Goal: Task Accomplishment & Management: Manage account settings

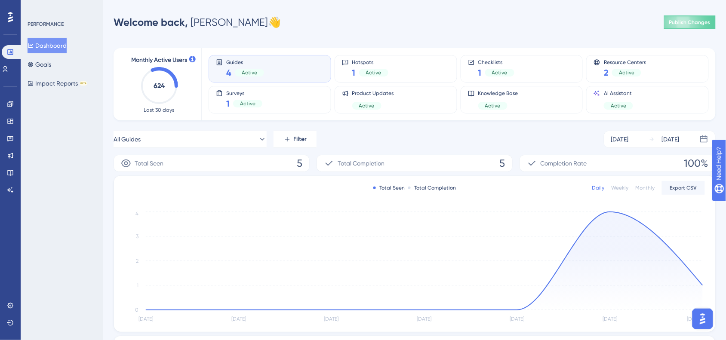
click at [221, 67] on div "Guides 4 Active" at bounding box center [270, 69] width 108 height 20
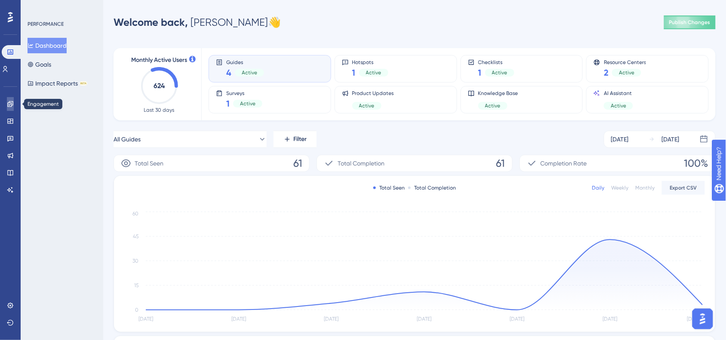
click at [11, 100] on link at bounding box center [10, 104] width 7 height 14
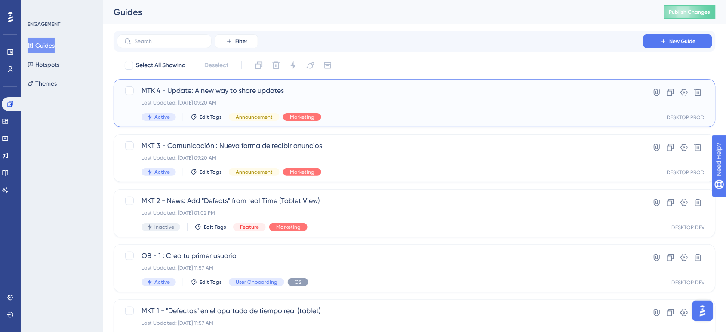
click at [349, 98] on div "MTK 4 - Update: A new way to share updates Last Updated: [DATE] 09:20 AM Active…" at bounding box center [380, 103] width 477 height 35
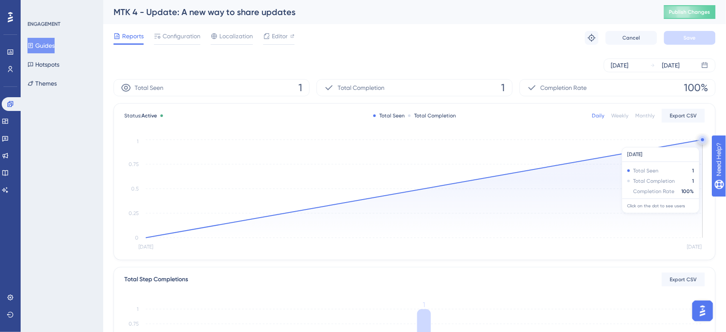
click at [701, 143] on circle at bounding box center [702, 139] width 7 height 7
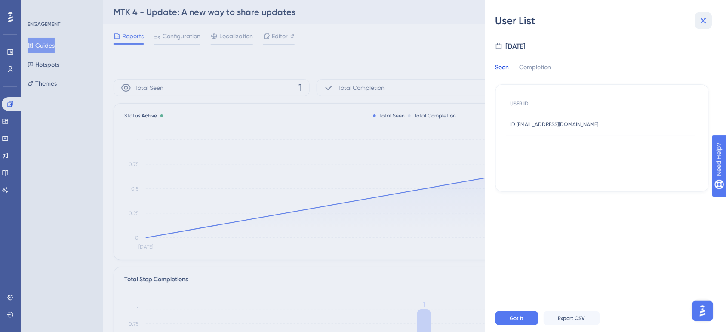
click at [702, 18] on icon at bounding box center [703, 20] width 10 height 10
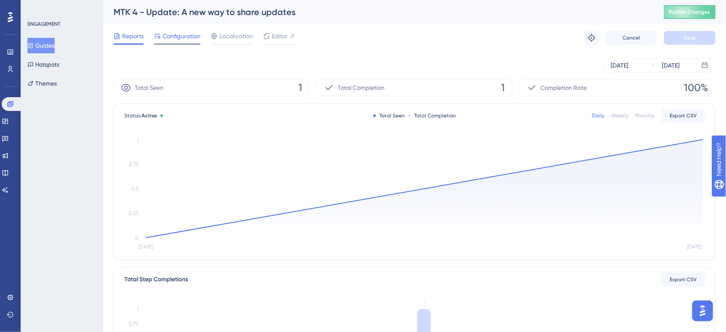
click at [188, 40] on span "Configuration" at bounding box center [182, 36] width 38 height 10
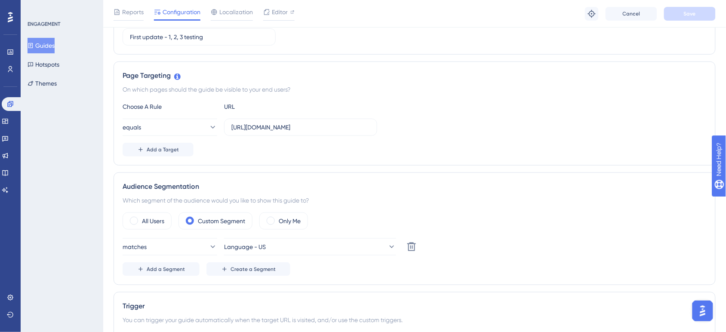
scroll to position [215, 0]
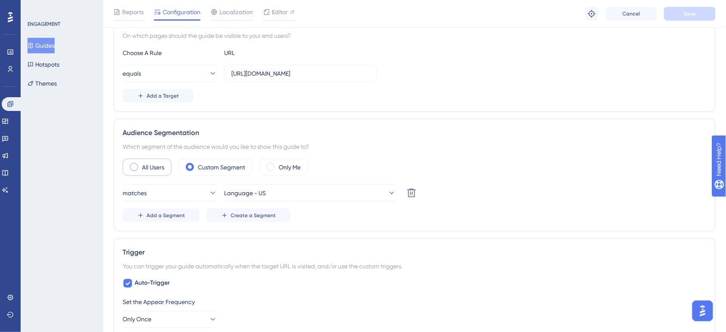
click at [160, 168] on label "All Users" at bounding box center [153, 167] width 22 height 10
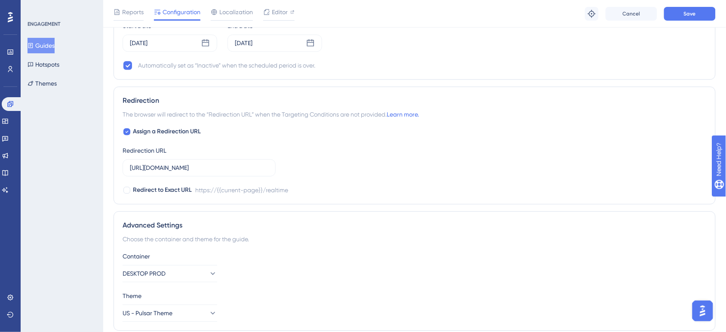
scroll to position [591, 0]
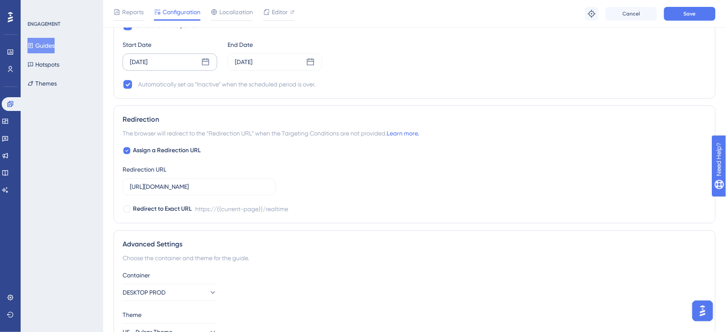
click at [173, 63] on div "[DATE]" at bounding box center [170, 61] width 95 height 17
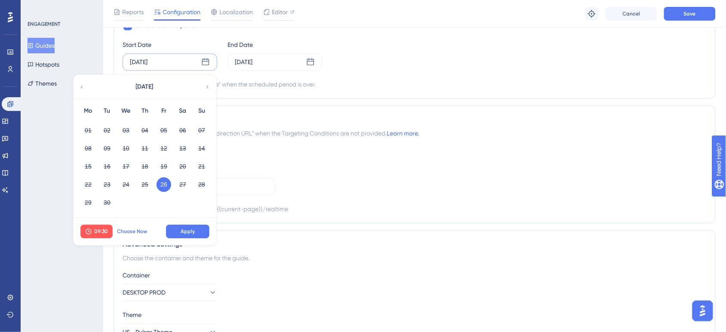
click at [137, 231] on span "Choose Now" at bounding box center [132, 231] width 30 height 7
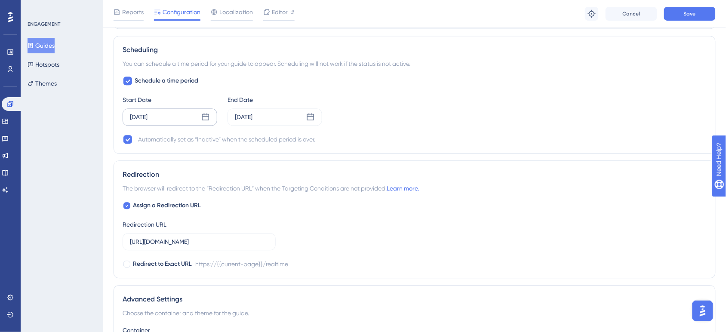
scroll to position [483, 0]
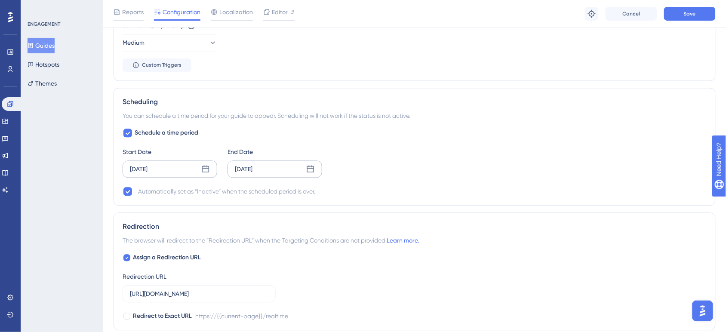
click at [310, 171] on icon at bounding box center [310, 169] width 9 height 9
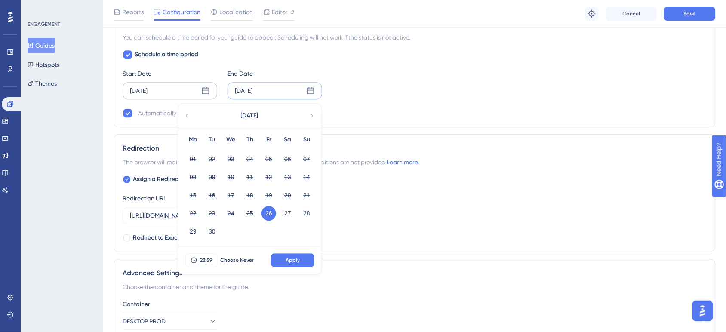
scroll to position [644, 0]
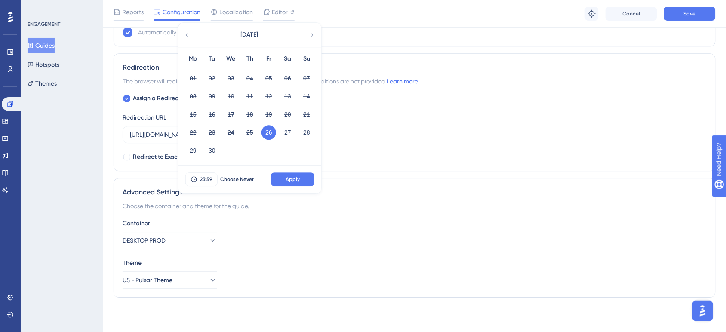
click at [352, 141] on div "Assign a Redirection URL Redirection URL [URL][DOMAIN_NAME] Redirect to Exact U…" at bounding box center [415, 127] width 584 height 69
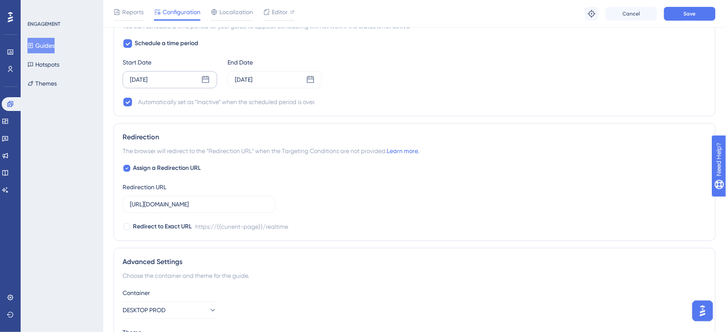
scroll to position [483, 0]
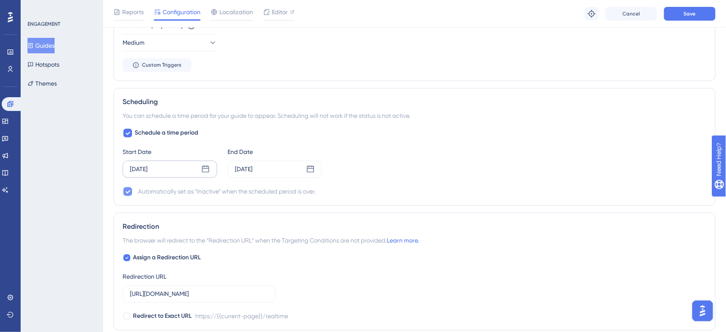
click at [128, 194] on icon at bounding box center [128, 192] width 5 height 3
checkbox input "false"
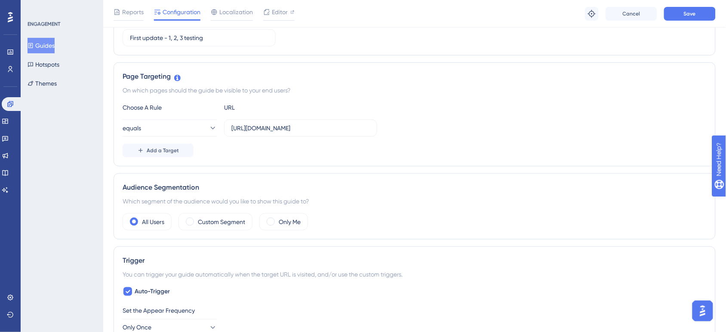
scroll to position [0, 0]
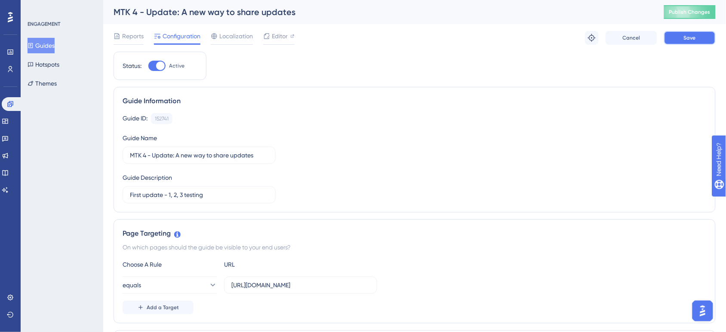
click at [677, 33] on button "Save" at bounding box center [690, 38] width 52 height 14
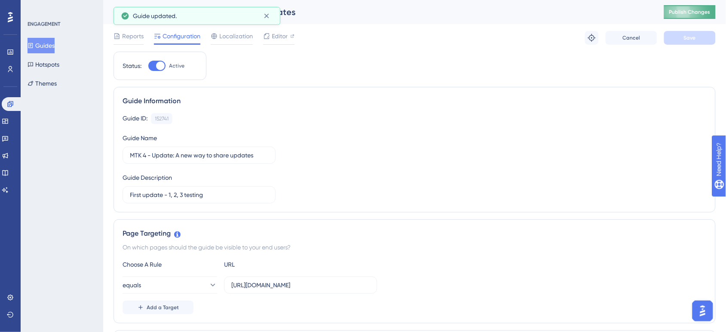
click at [683, 11] on span "Publish Changes" at bounding box center [689, 12] width 41 height 7
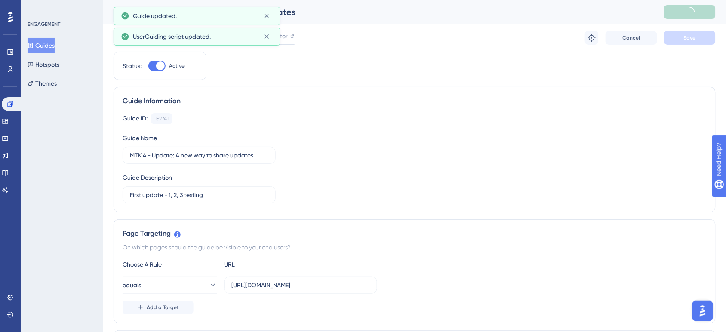
click at [55, 40] on button "Guides" at bounding box center [41, 45] width 27 height 15
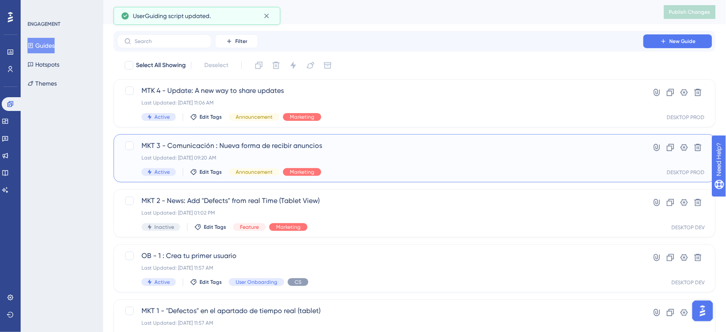
click at [362, 168] on div "Active Edit Tags Announcement Marketing" at bounding box center [380, 172] width 477 height 8
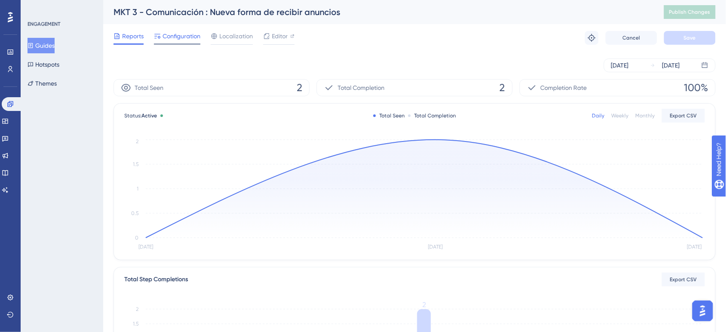
click at [179, 31] on span "Configuration" at bounding box center [182, 36] width 38 height 10
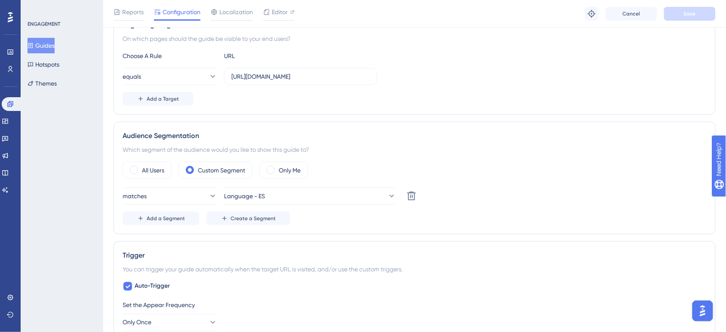
scroll to position [215, 0]
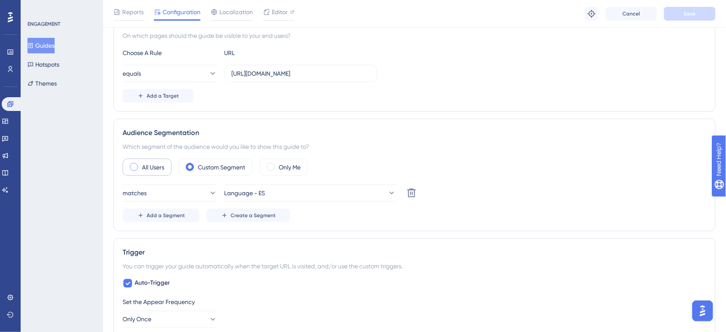
click at [136, 162] on div "All Users" at bounding box center [147, 167] width 49 height 17
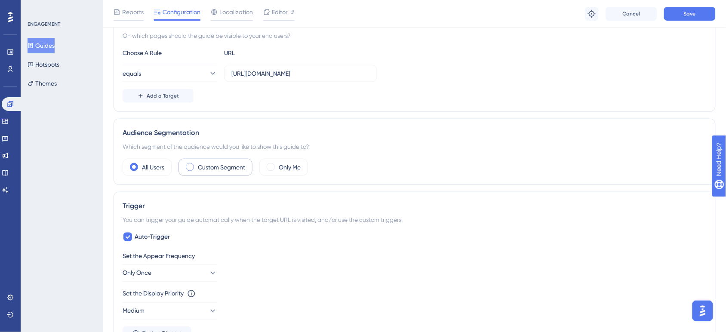
click at [220, 166] on label "Custom Segment" at bounding box center [221, 167] width 47 height 10
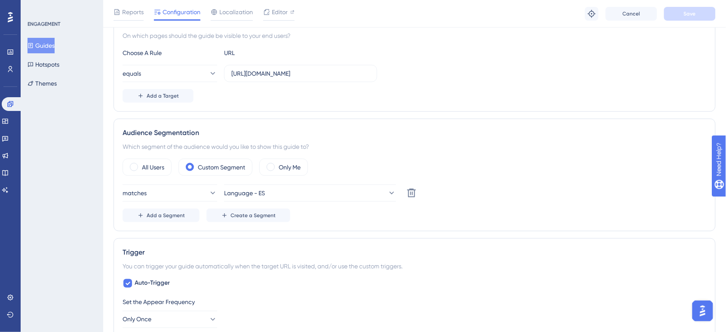
scroll to position [0, 0]
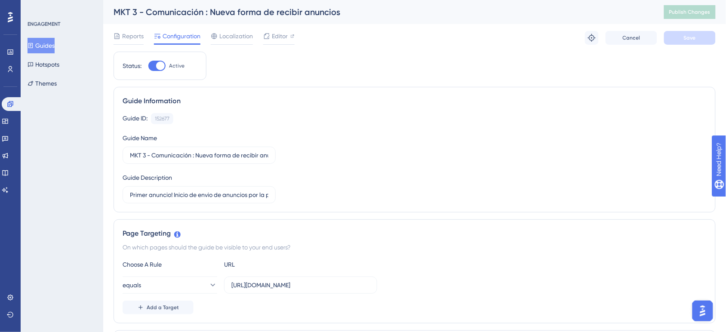
click at [52, 47] on button "Guides" at bounding box center [41, 45] width 27 height 15
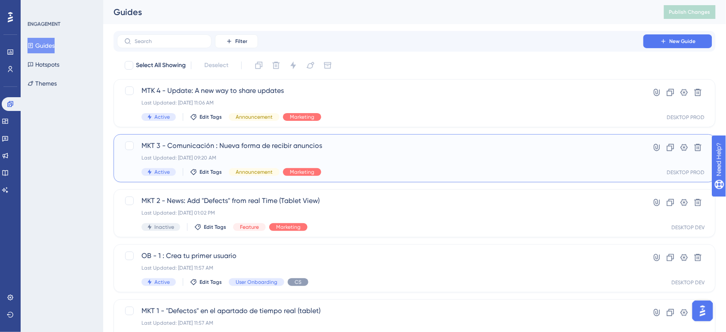
click at [340, 140] on div "MKT 3 - Comunicación : Nueva forma de recibir anuncios Last Updated: [DATE] 09:…" at bounding box center [415, 158] width 602 height 48
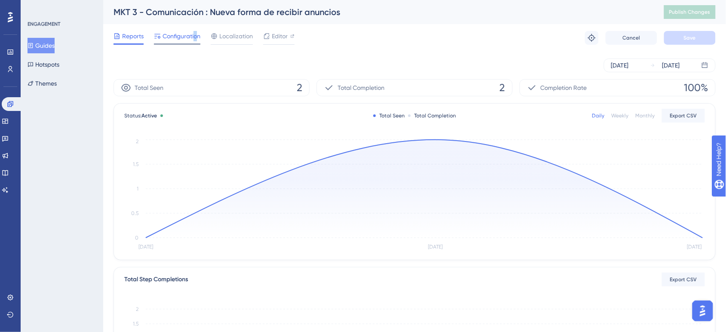
click at [195, 37] on span "Configuration" at bounding box center [182, 36] width 38 height 10
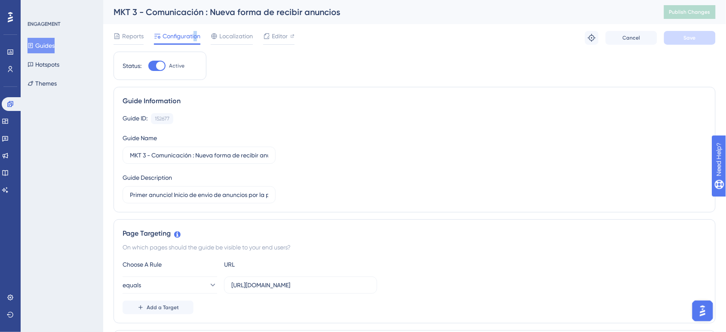
click at [50, 48] on button "Guides" at bounding box center [41, 45] width 27 height 15
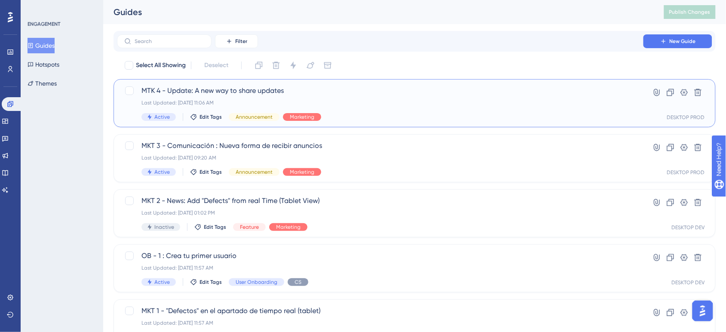
click at [337, 91] on span "MTK 4 - Update: A new way to share updates" at bounding box center [380, 91] width 477 height 10
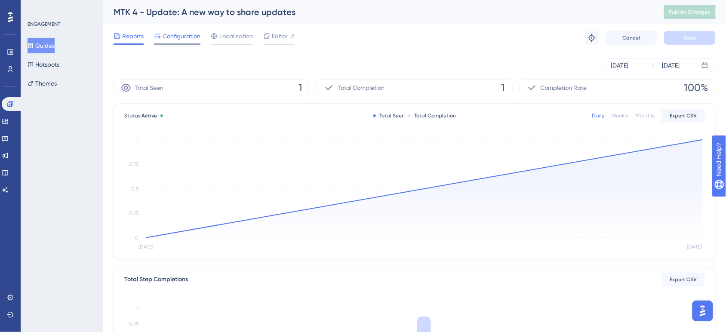
click at [166, 39] on span "Configuration" at bounding box center [182, 36] width 38 height 10
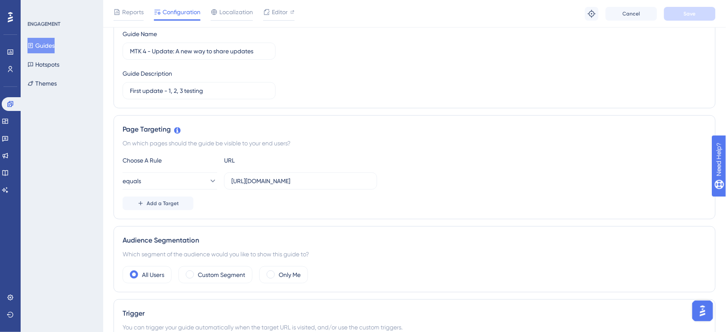
scroll to position [161, 0]
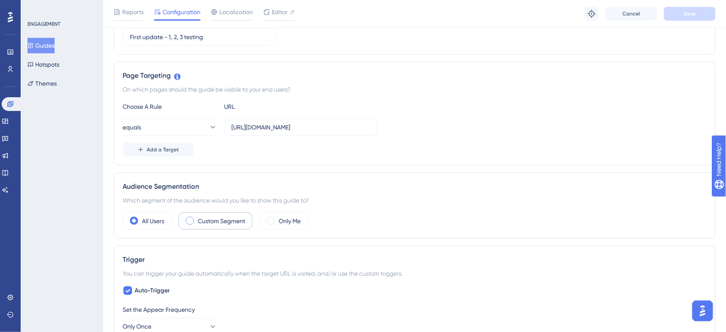
click at [224, 220] on label "Custom Segment" at bounding box center [221, 221] width 47 height 10
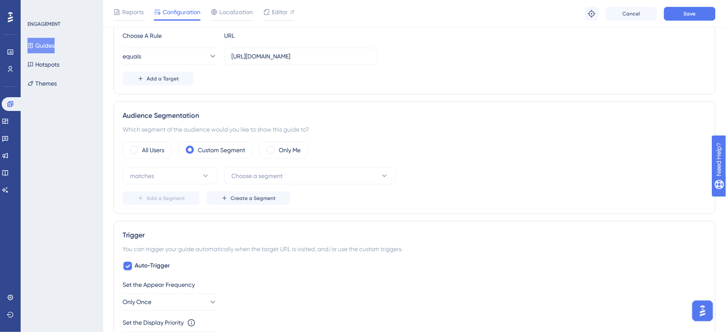
scroll to position [269, 0]
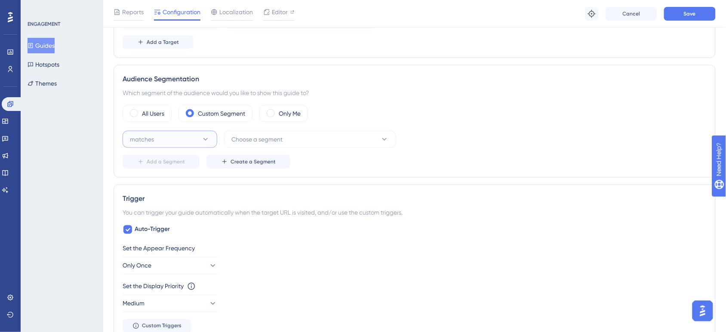
click at [178, 145] on button "matches" at bounding box center [170, 139] width 95 height 17
click at [179, 169] on div "matches matches" at bounding box center [169, 165] width 83 height 17
click at [301, 143] on button "Choose a segment" at bounding box center [310, 139] width 172 height 17
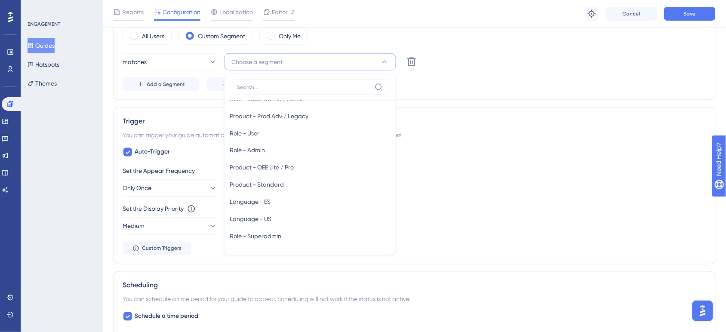
scroll to position [102, 0]
click at [290, 221] on div "Language - US Language - [GEOGRAPHIC_DATA]" at bounding box center [310, 218] width 161 height 17
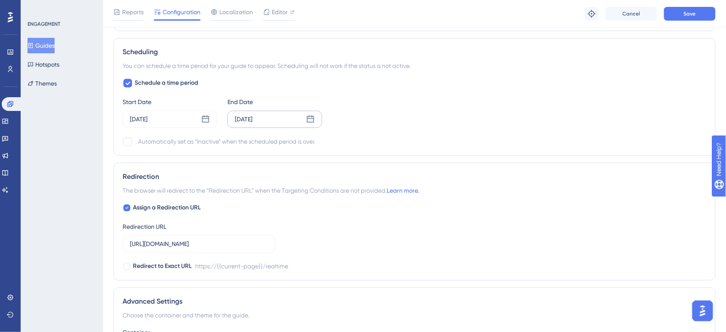
scroll to position [529, 0]
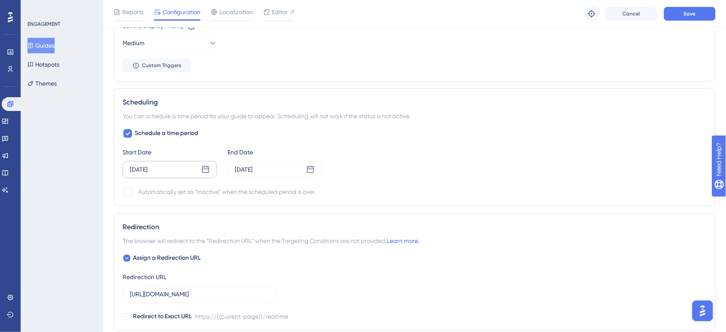
click at [187, 172] on div "[DATE]" at bounding box center [170, 169] width 95 height 17
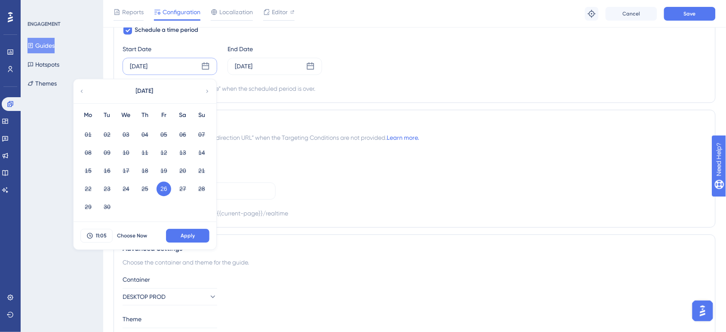
scroll to position [637, 0]
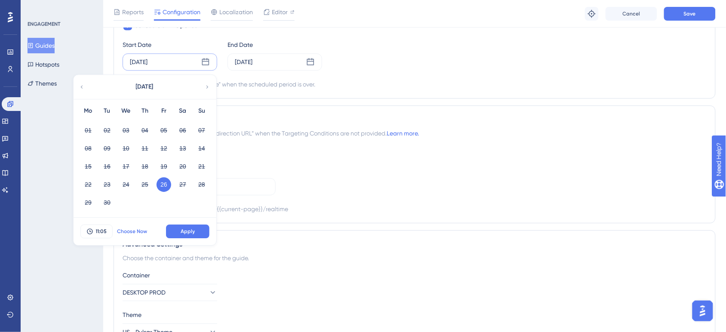
click at [141, 238] on button "Choose Now" at bounding box center [132, 232] width 39 height 14
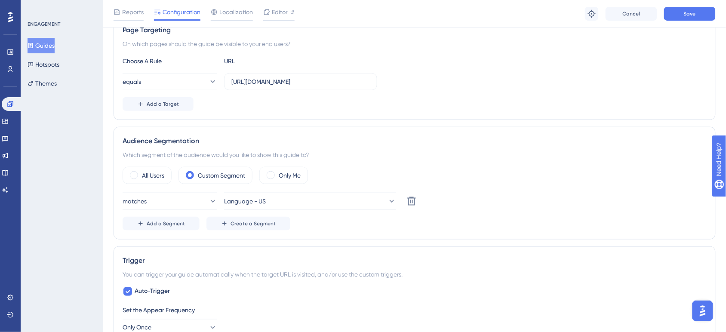
scroll to position [0, 0]
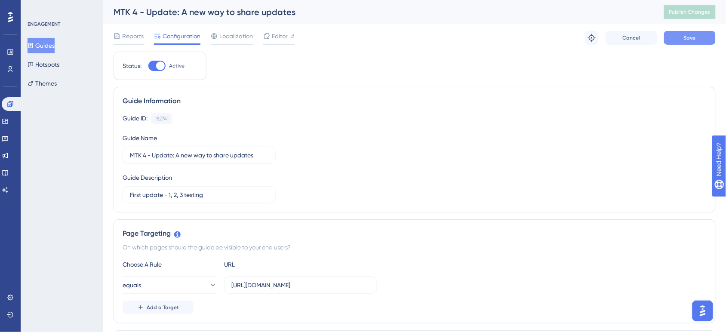
click at [685, 37] on span "Save" at bounding box center [690, 37] width 12 height 7
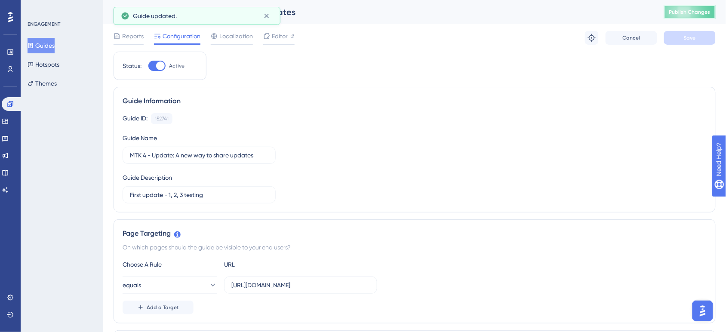
click at [698, 5] on button "Publish Changes" at bounding box center [690, 12] width 52 height 14
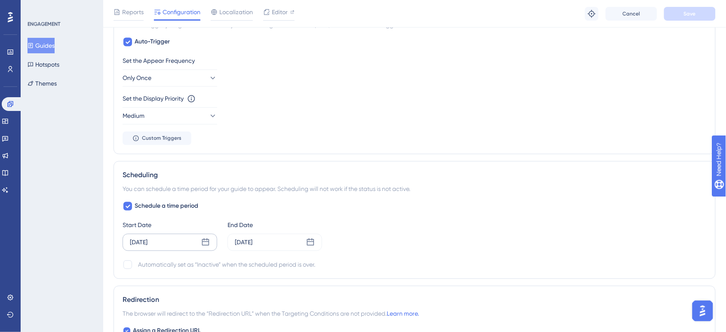
scroll to position [538, 0]
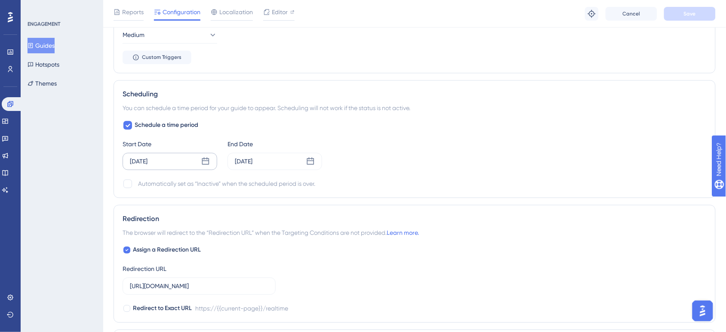
click at [201, 165] on icon at bounding box center [205, 161] width 9 height 9
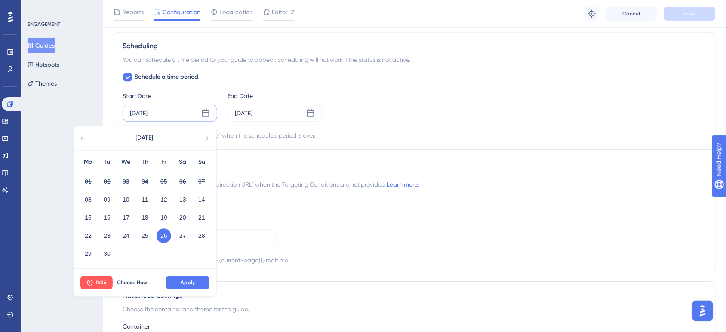
scroll to position [645, 0]
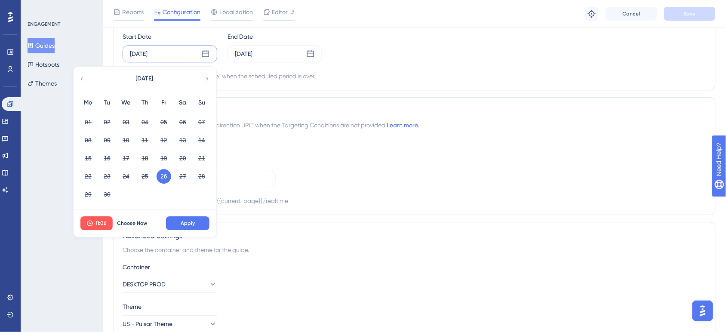
click at [539, 145] on div "Assign a Redirection URL Redirection URL [URL][DOMAIN_NAME] Redirect to Exact U…" at bounding box center [415, 171] width 584 height 69
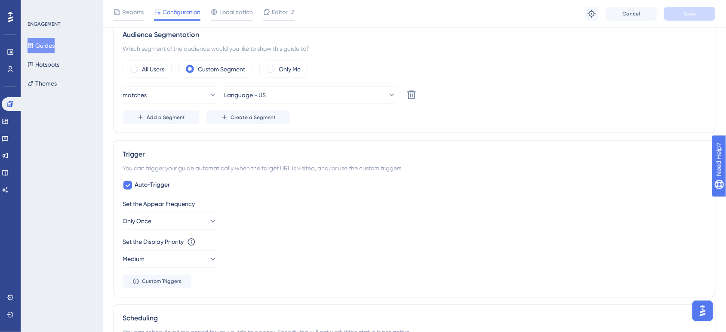
scroll to position [215, 0]
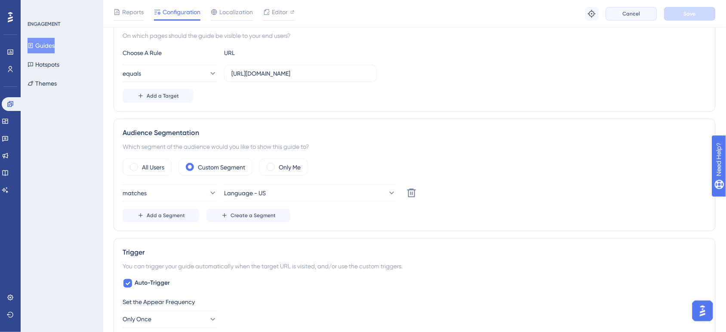
click at [626, 16] on span "Cancel" at bounding box center [632, 13] width 18 height 7
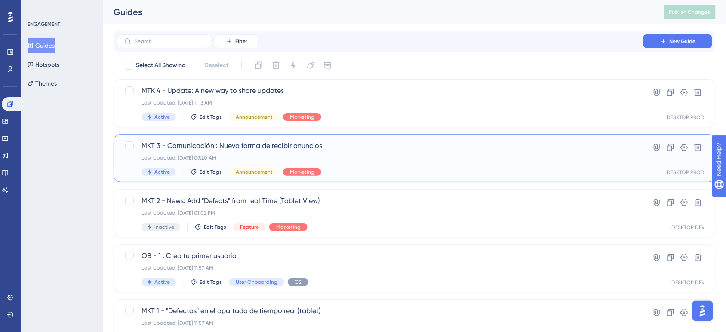
click at [357, 157] on div "Last Updated: [DATE] 09:20 AM" at bounding box center [380, 157] width 477 height 7
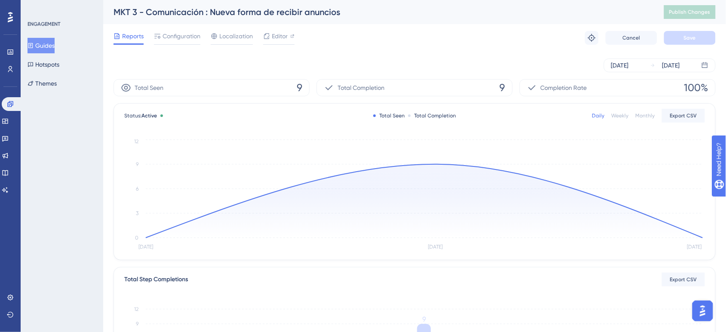
click at [55, 42] on button "Guides" at bounding box center [41, 45] width 27 height 15
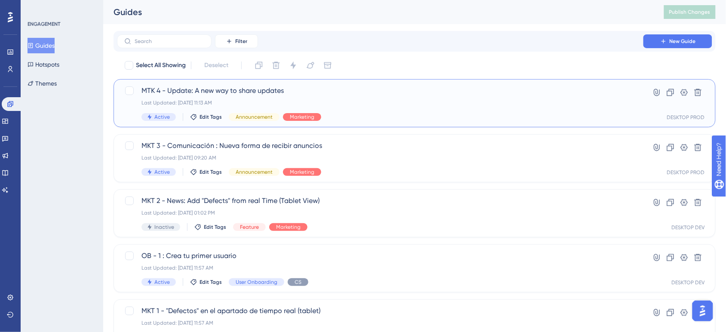
click at [351, 99] on div "Last Updated: [DATE] 11:13 AM" at bounding box center [380, 102] width 477 height 7
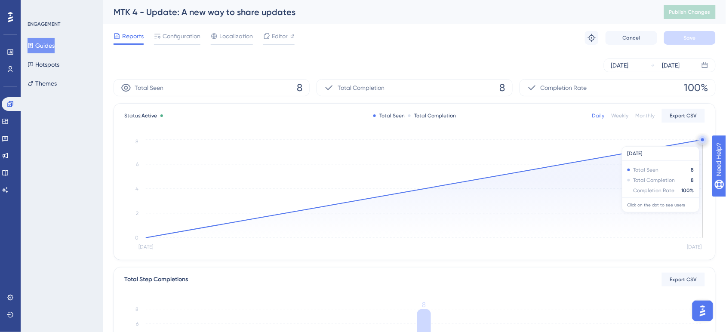
click at [700, 142] on circle at bounding box center [703, 141] width 6 height 6
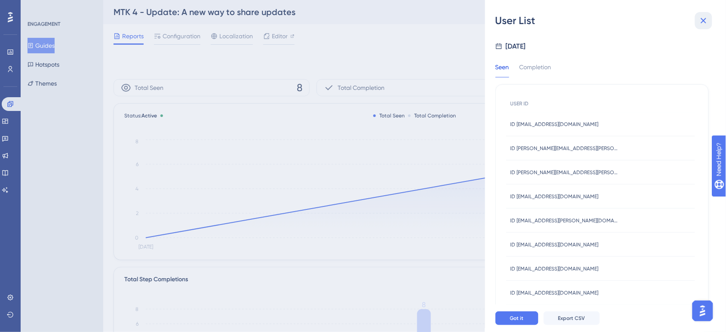
drag, startPoint x: 701, startPoint y: 18, endPoint x: 658, endPoint y: 59, distance: 58.7
click at [701, 19] on icon at bounding box center [703, 20] width 10 height 10
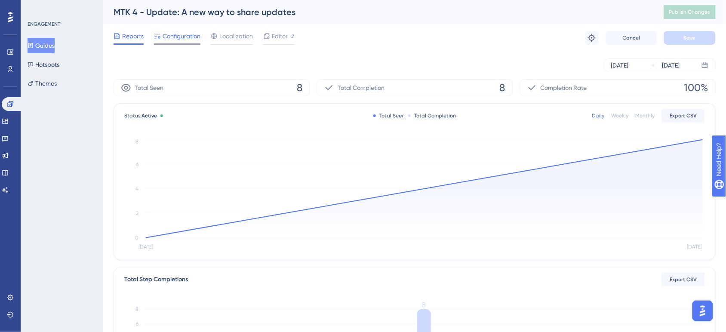
click at [194, 35] on span "Configuration" at bounding box center [182, 36] width 38 height 10
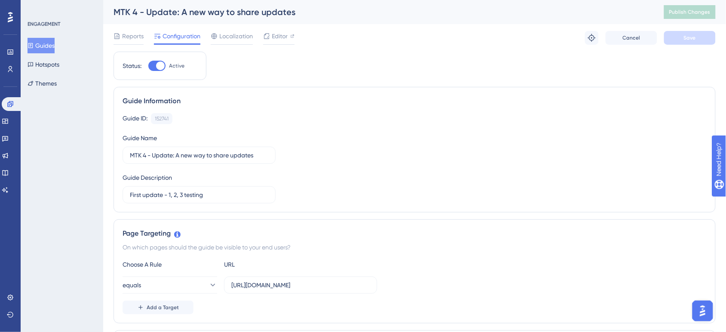
click at [52, 47] on button "Guides" at bounding box center [41, 45] width 27 height 15
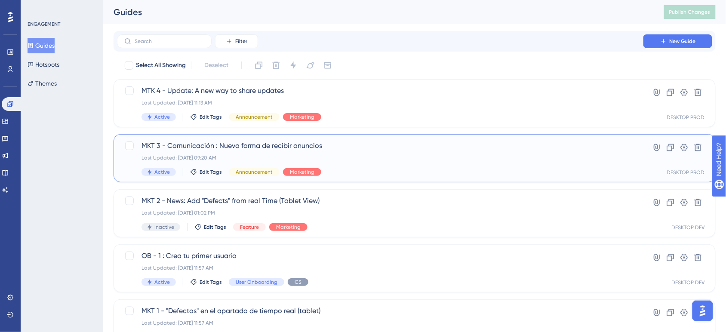
click at [442, 136] on div "MKT 3 - Comunicación : Nueva forma de recibir anuncios Last Updated: [DATE] 09:…" at bounding box center [415, 158] width 602 height 48
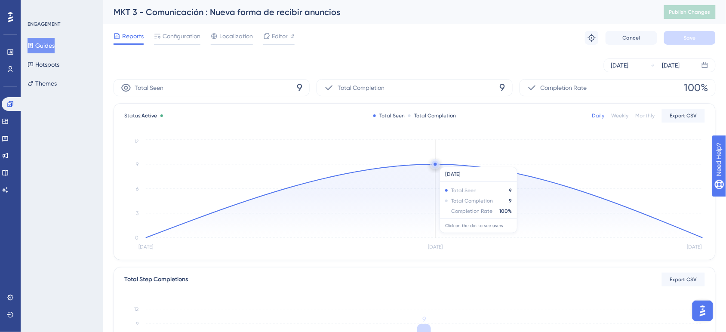
click at [437, 163] on circle at bounding box center [435, 164] width 7 height 7
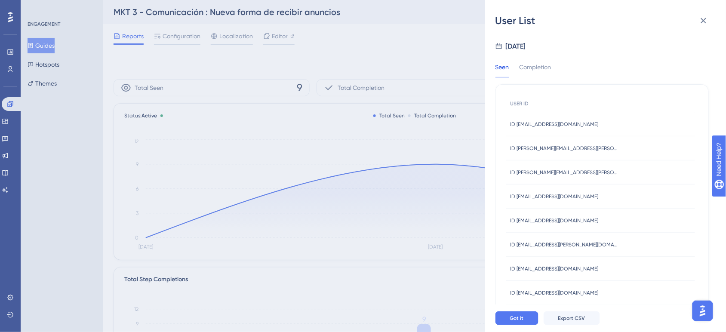
scroll to position [37, 0]
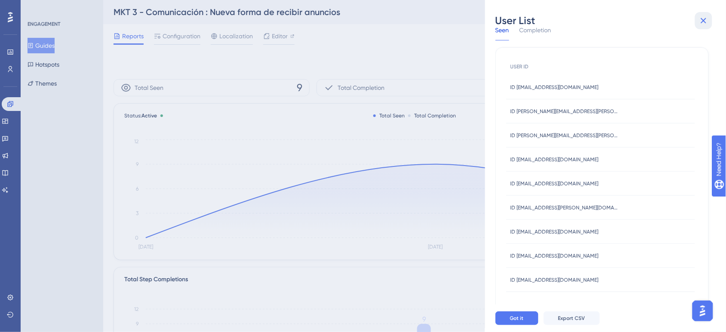
click at [699, 24] on icon at bounding box center [703, 20] width 10 height 10
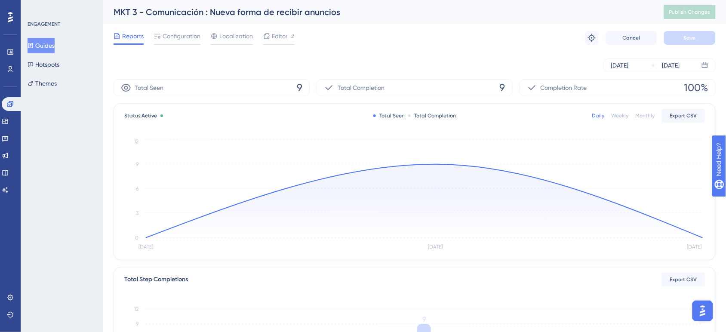
click at [46, 43] on button "Guides" at bounding box center [41, 45] width 27 height 15
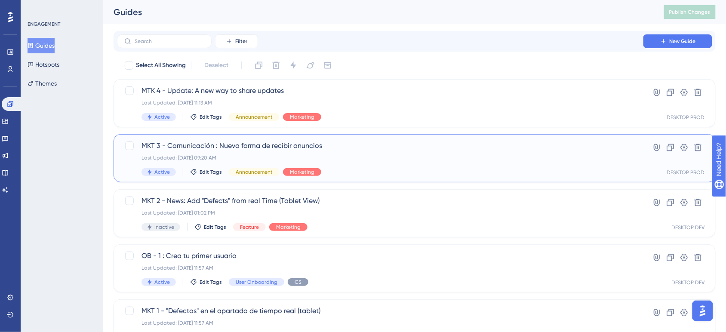
click at [381, 156] on div "Last Updated: [DATE] 09:20 AM" at bounding box center [380, 157] width 477 height 7
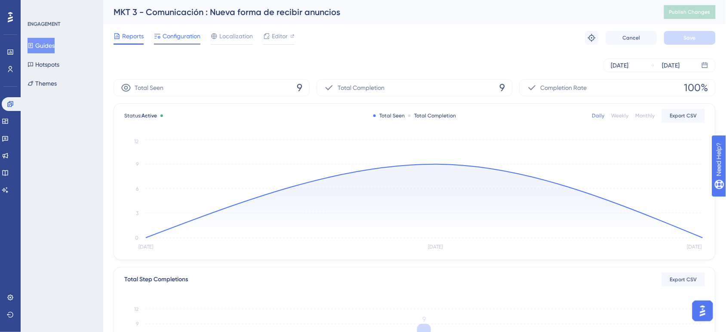
click at [182, 35] on span "Configuration" at bounding box center [182, 36] width 38 height 10
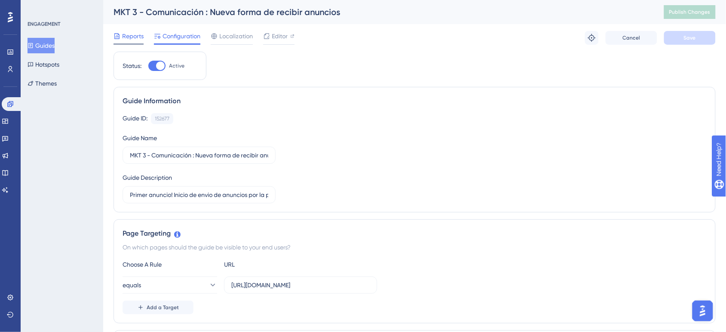
click at [138, 32] on span "Reports" at bounding box center [133, 36] width 22 height 10
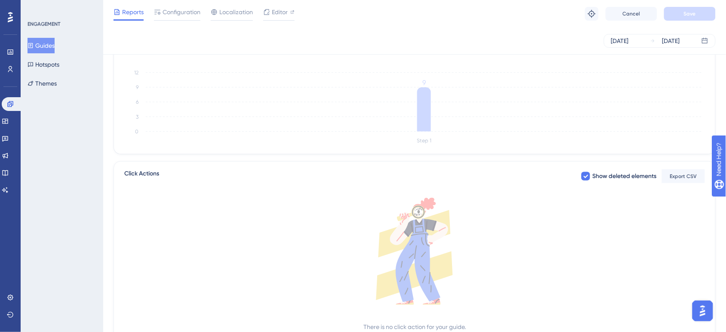
scroll to position [214, 0]
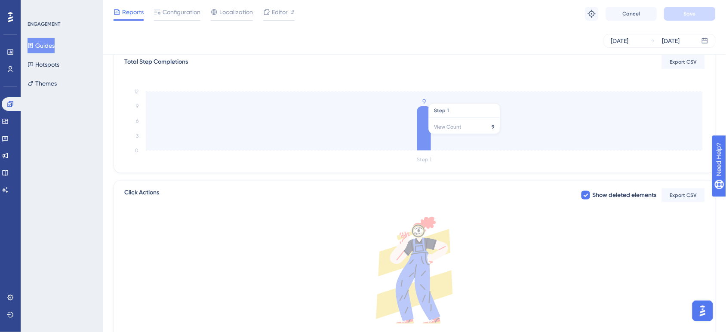
click at [421, 138] on icon at bounding box center [424, 128] width 14 height 44
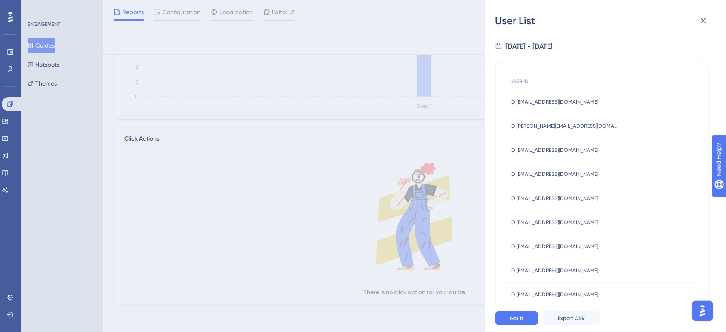
scroll to position [0, 0]
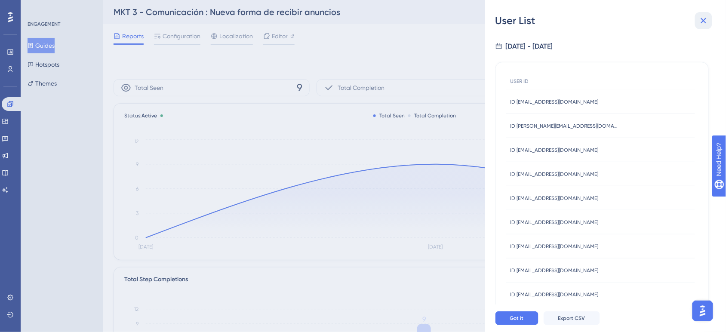
click at [705, 18] on icon at bounding box center [703, 20] width 10 height 10
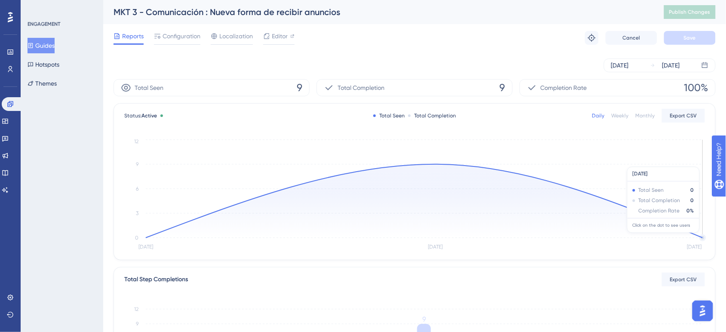
click at [700, 238] on circle at bounding box center [702, 237] width 5 height 5
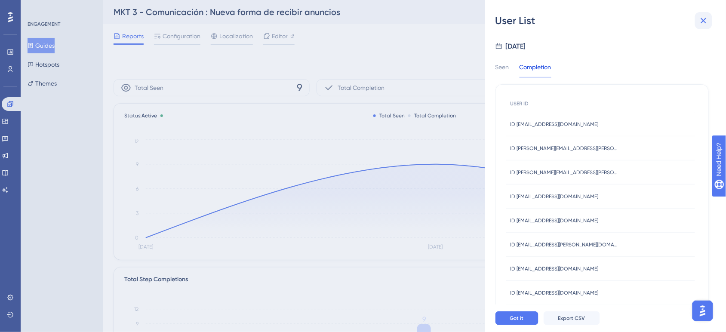
click at [698, 22] on button at bounding box center [703, 20] width 17 height 17
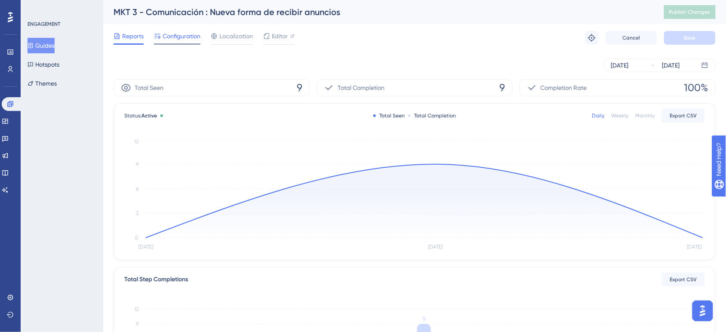
click at [190, 34] on span "Configuration" at bounding box center [182, 36] width 38 height 10
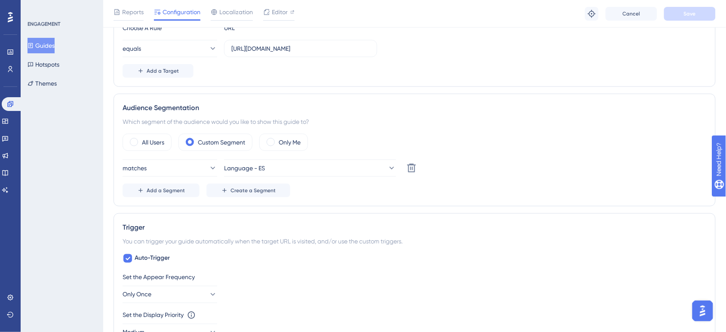
scroll to position [153, 0]
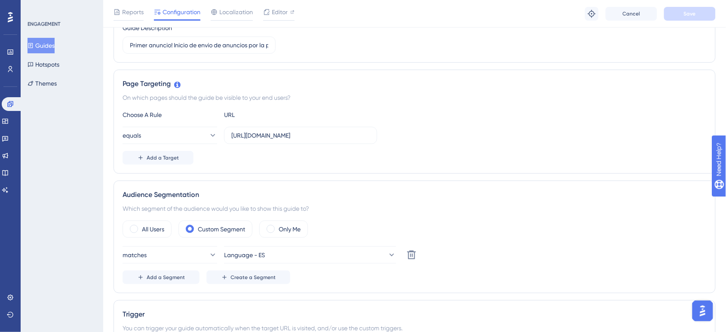
click at [55, 44] on button "Guides" at bounding box center [41, 45] width 27 height 15
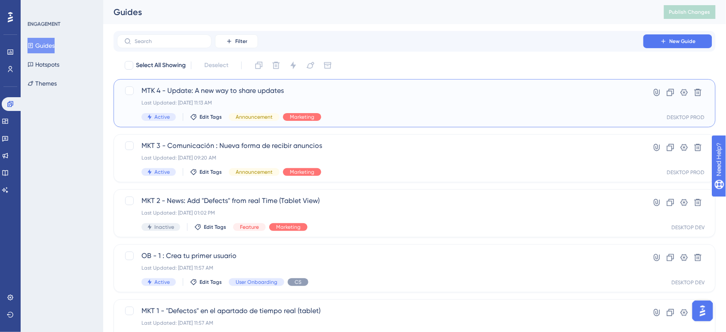
click at [336, 86] on span "MTK 4 - Update: A new way to share updates" at bounding box center [380, 91] width 477 height 10
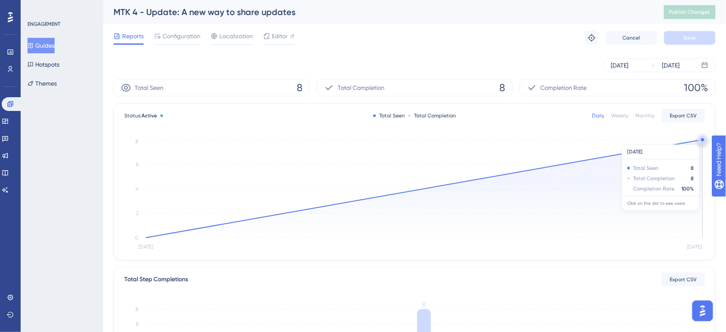
click at [700, 140] on circle at bounding box center [702, 139] width 7 height 7
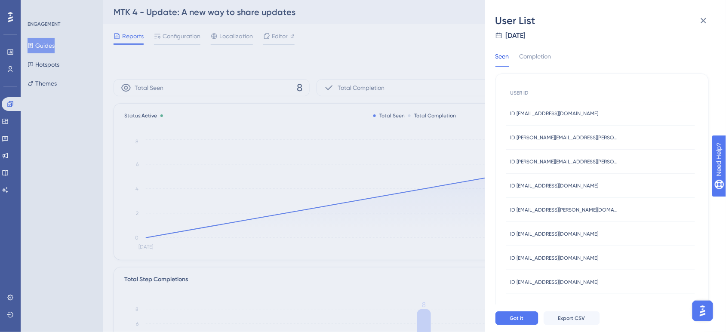
scroll to position [13, 0]
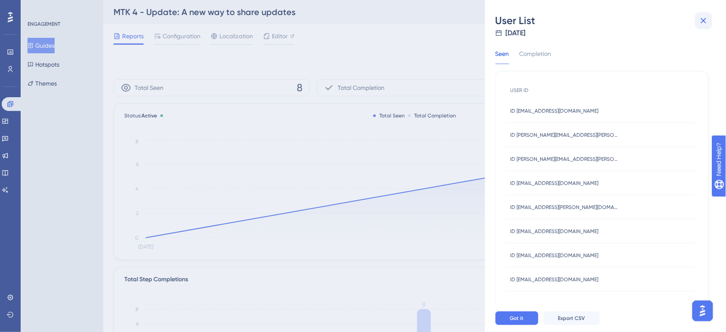
click at [701, 18] on icon at bounding box center [703, 20] width 10 height 10
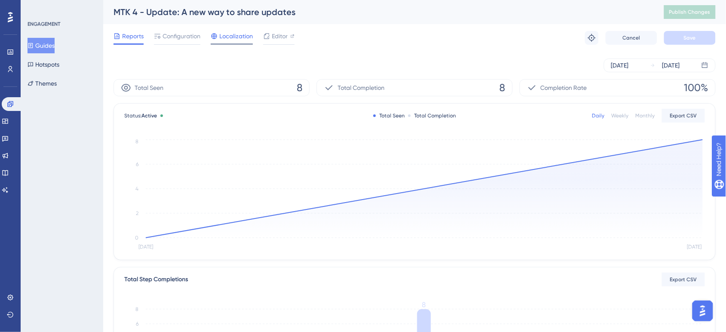
click at [229, 41] on span "Localization" at bounding box center [236, 36] width 34 height 10
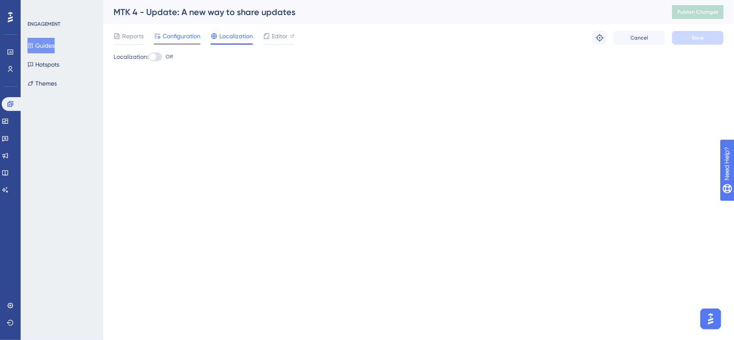
click at [175, 39] on span "Configuration" at bounding box center [182, 36] width 38 height 10
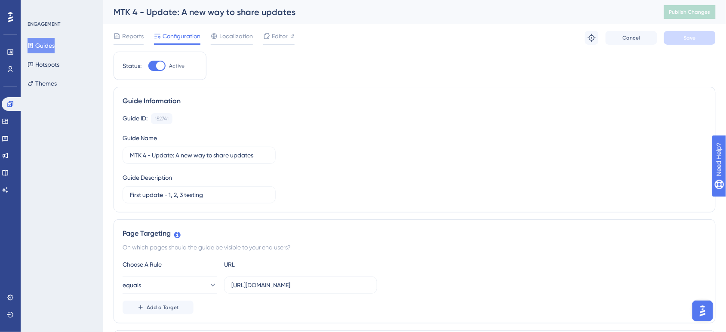
scroll to position [215, 0]
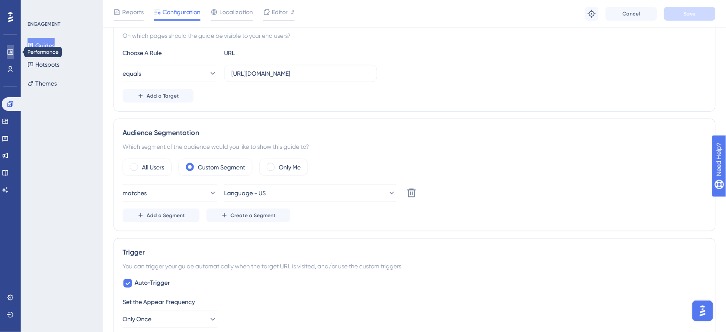
click at [7, 49] on link at bounding box center [10, 52] width 7 height 14
